Goal: Check status: Check status

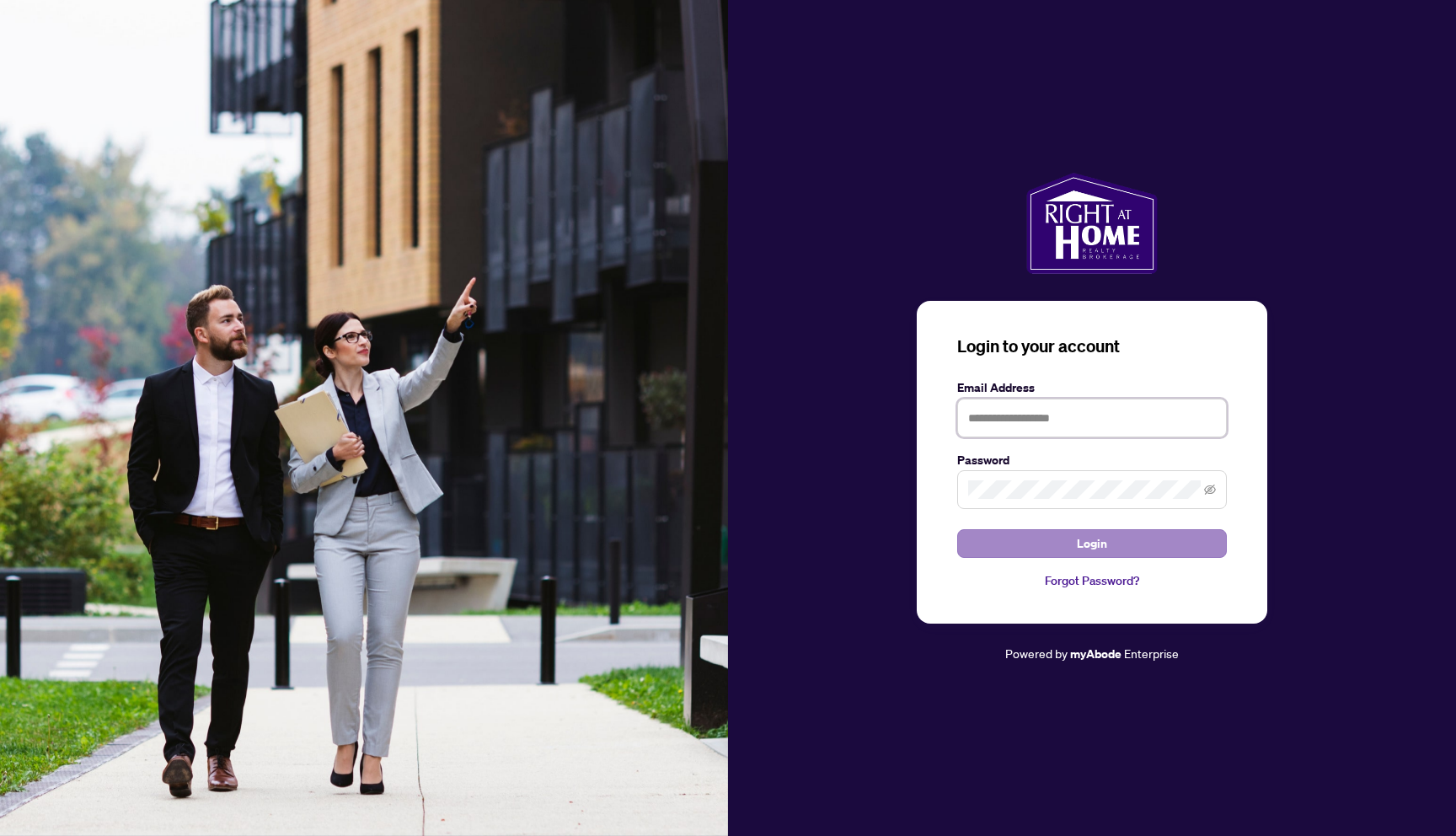
type input "**********"
click at [1101, 541] on span "Login" at bounding box center [1092, 543] width 31 height 27
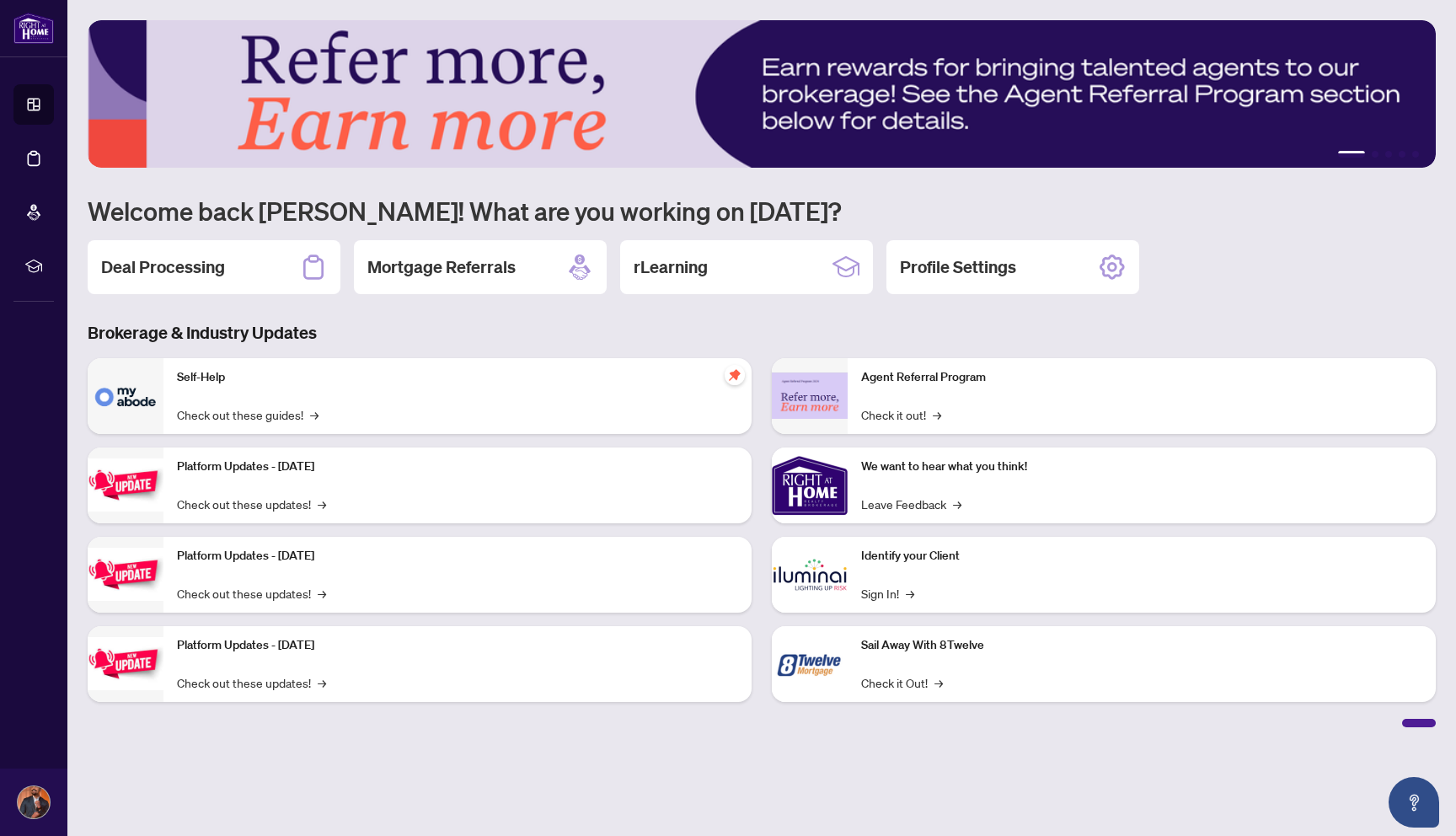
click at [382, 737] on main "1 2 3 4 5 Welcome back [PERSON_NAME]! What are you working on [DATE]? Deal Proc…" at bounding box center [761, 418] width 1389 height 836
click at [163, 270] on h2 "Deal Processing" at bounding box center [163, 267] width 124 height 24
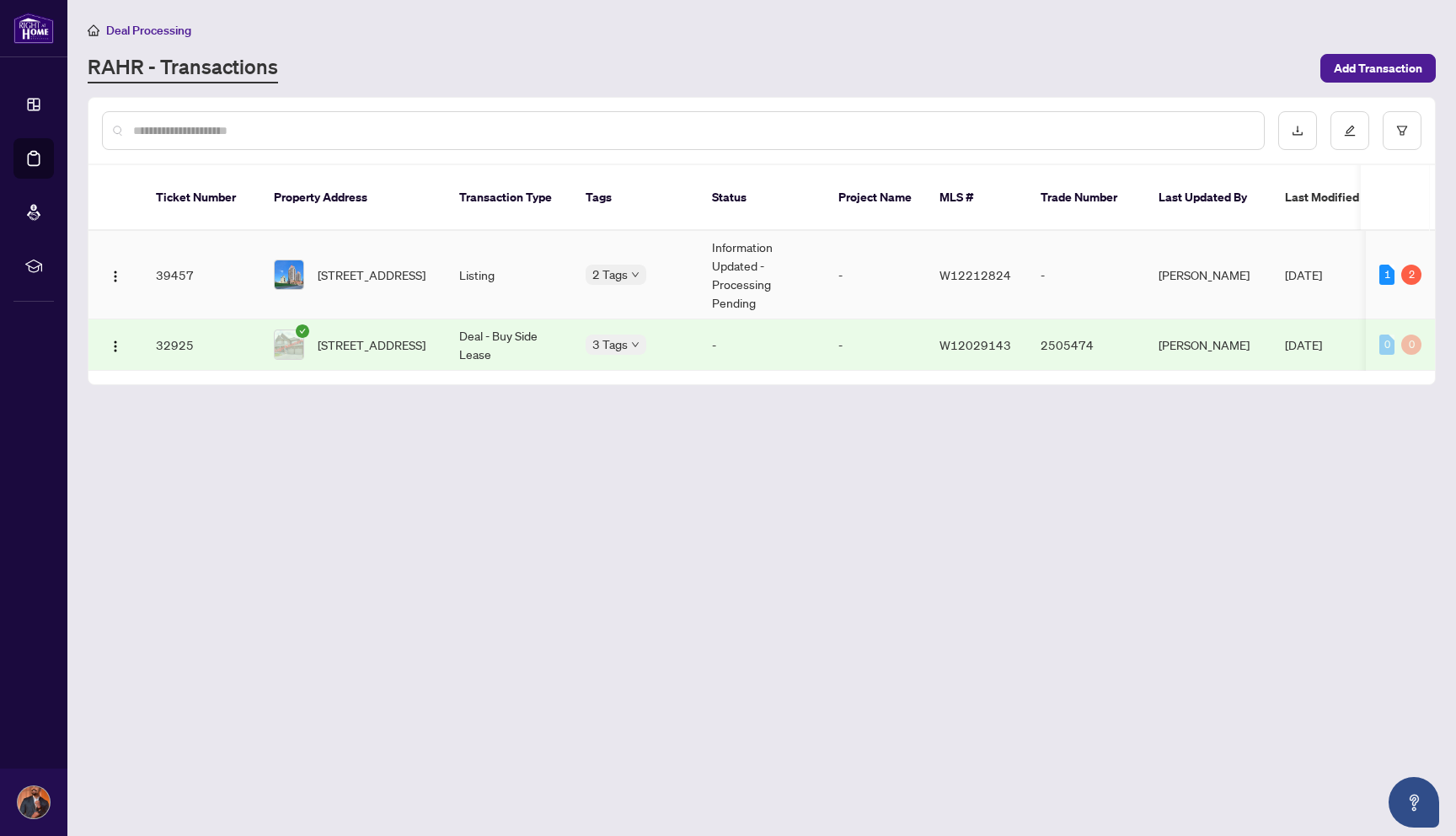
click at [957, 267] on span "W12212824" at bounding box center [975, 274] width 72 height 15
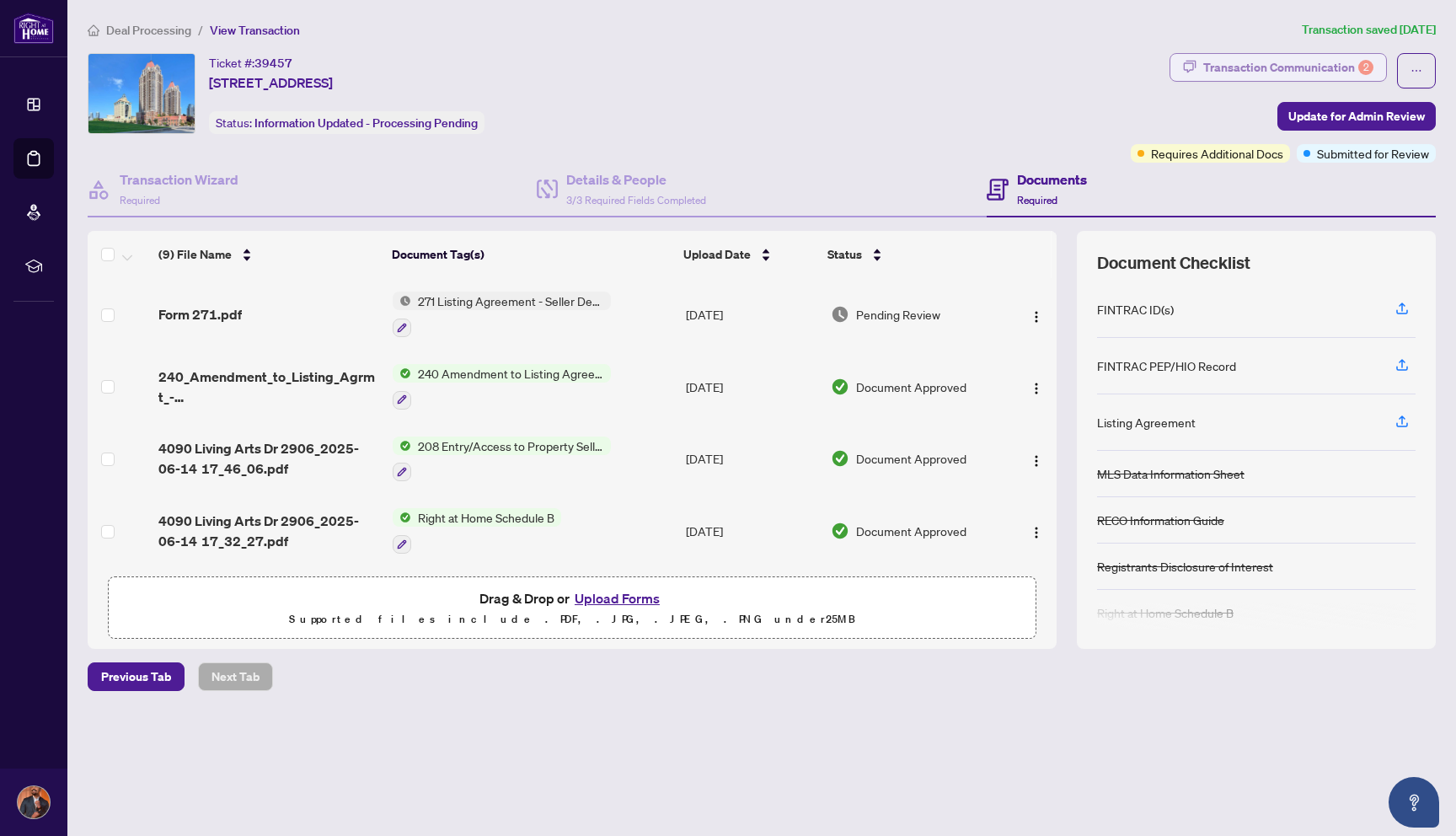
click at [1264, 67] on div "Transaction Communication 2" at bounding box center [1288, 67] width 170 height 27
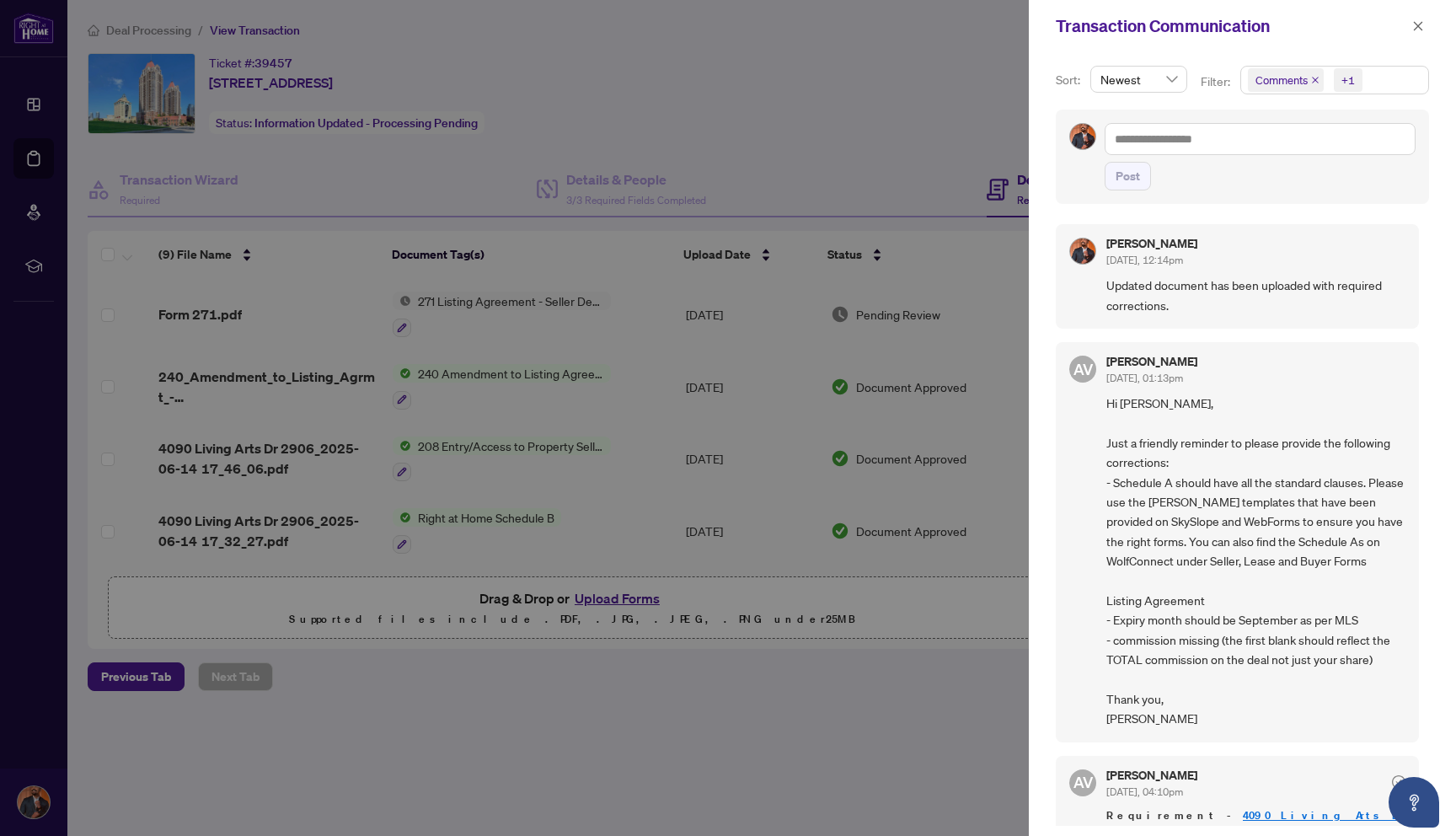
click at [940, 125] on div at bounding box center [728, 418] width 1456 height 836
click at [752, 110] on div at bounding box center [728, 418] width 1456 height 836
drag, startPoint x: 870, startPoint y: 100, endPoint x: 921, endPoint y: 99, distance: 51.0
click at [869, 100] on div at bounding box center [728, 418] width 1456 height 836
click at [1408, 28] on button "button" at bounding box center [1419, 26] width 22 height 21
